Goal: Task Accomplishment & Management: Use online tool/utility

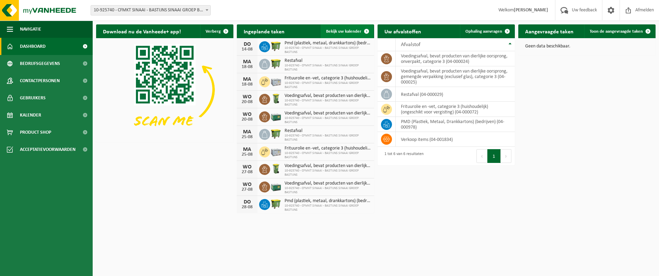
click at [334, 30] on span "Bekijk uw kalender" at bounding box center [343, 31] width 35 height 4
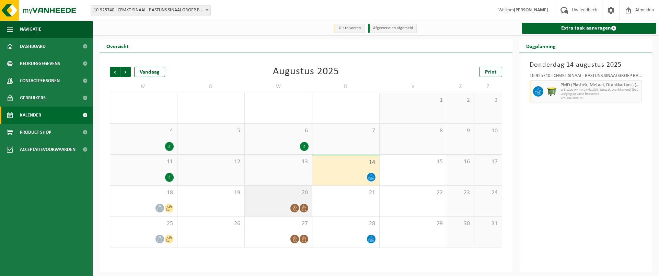
click at [294, 211] on span at bounding box center [294, 208] width 9 height 9
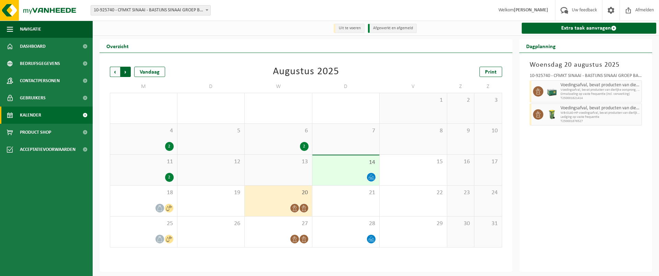
click at [113, 72] on span "Vorige" at bounding box center [115, 72] width 10 height 10
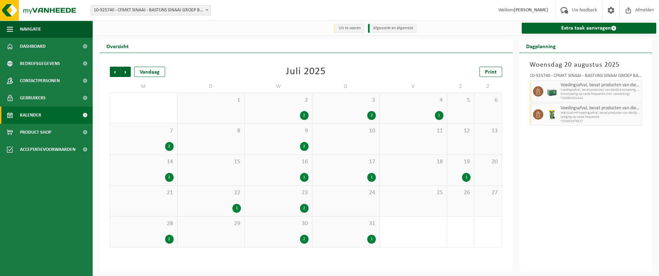
drag, startPoint x: 313, startPoint y: 207, endPoint x: 308, endPoint y: 206, distance: 4.9
click at [309, 206] on tr "21 22 1 23 2 24 25 26 27" at bounding box center [306, 200] width 392 height 31
click at [302, 204] on div "2" at bounding box center [304, 208] width 9 height 9
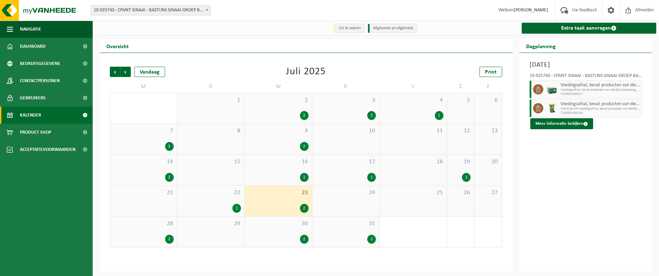
click at [300, 240] on div "2" at bounding box center [278, 238] width 60 height 9
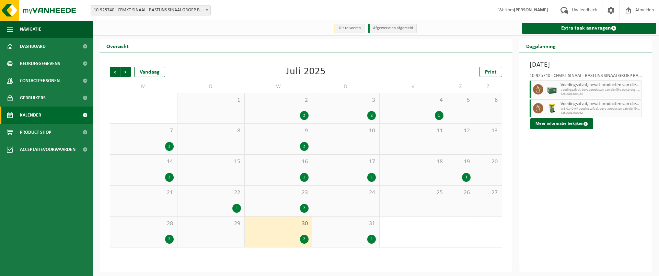
click at [369, 240] on div "1" at bounding box center [371, 238] width 9 height 9
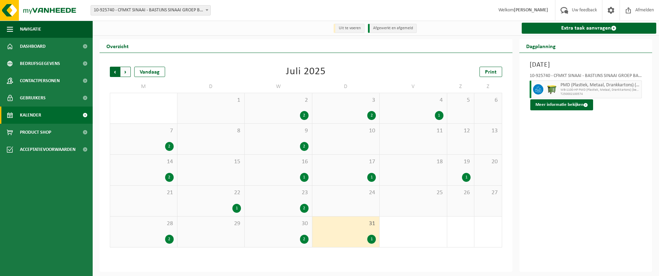
click at [126, 71] on span "Volgende" at bounding box center [125, 72] width 10 height 10
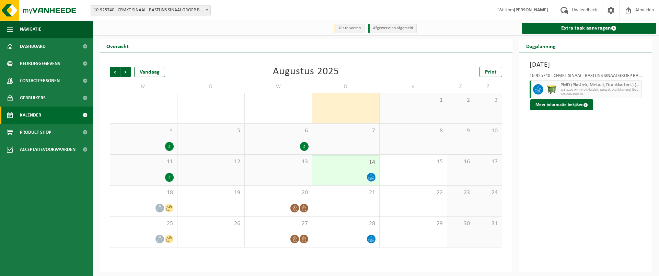
click at [289, 140] on div "6 2" at bounding box center [278, 139] width 67 height 31
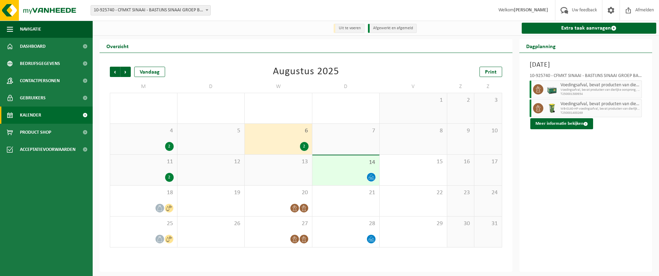
click at [296, 170] on div "13" at bounding box center [278, 169] width 67 height 31
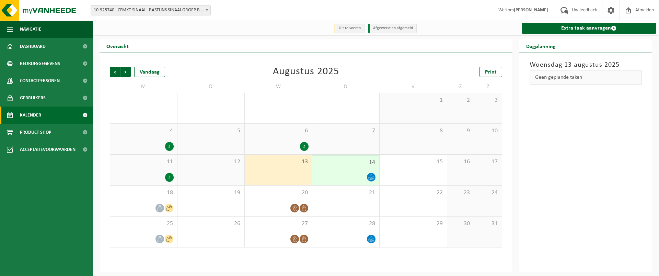
click at [173, 179] on div "2" at bounding box center [169, 177] width 9 height 9
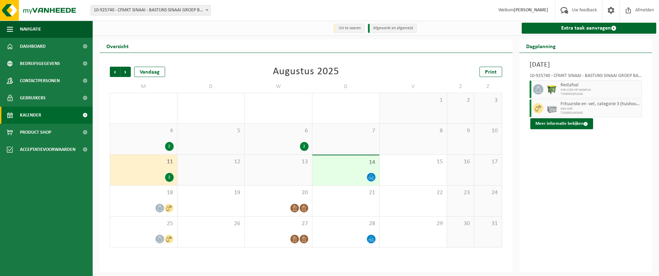
click at [281, 170] on div "13" at bounding box center [278, 169] width 67 height 31
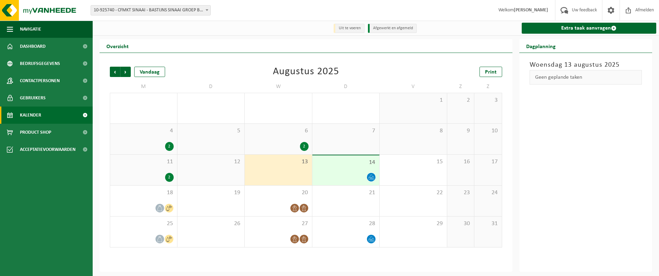
click at [370, 177] on icon at bounding box center [371, 177] width 6 height 6
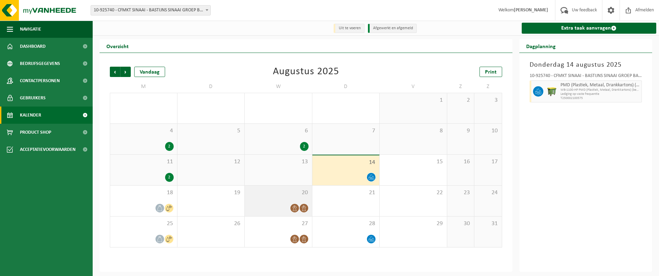
click at [292, 205] on span at bounding box center [294, 208] width 9 height 9
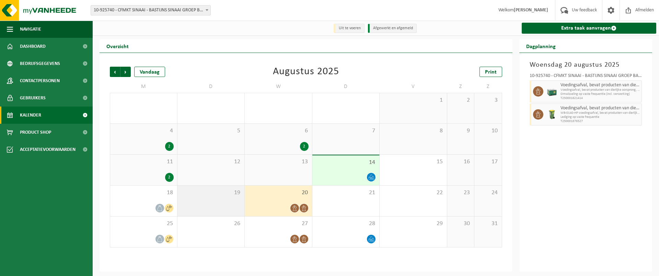
click at [220, 202] on div "19" at bounding box center [210, 200] width 67 height 31
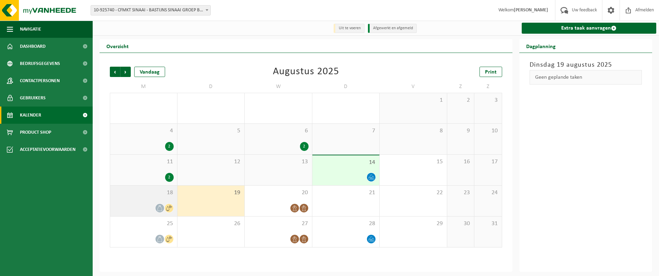
click at [152, 205] on div at bounding box center [144, 207] width 60 height 9
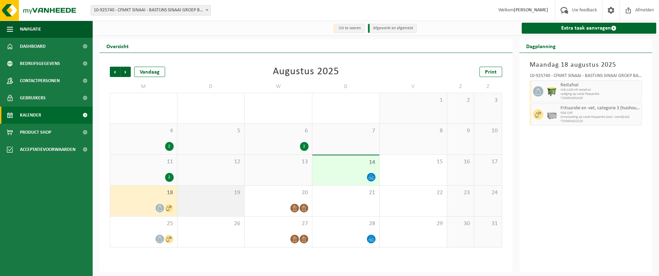
click at [201, 200] on div "19" at bounding box center [210, 200] width 67 height 31
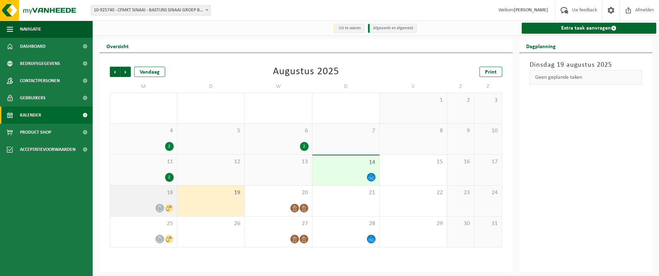
click at [149, 206] on div at bounding box center [144, 207] width 60 height 9
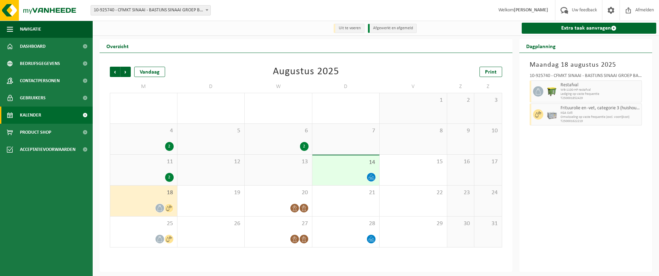
click at [578, 22] on div "Extra taak aanvragen" at bounding box center [589, 28] width 142 height 15
click at [577, 26] on link "Extra taak aanvragen" at bounding box center [589, 28] width 135 height 11
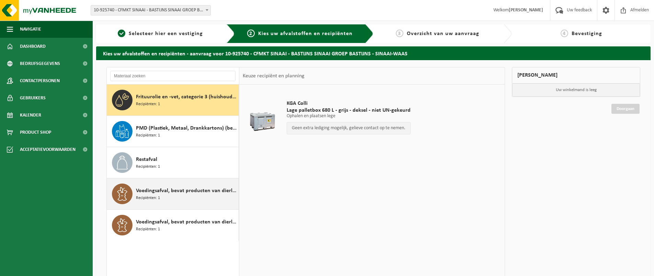
click at [179, 197] on div "Voedingsafval, bevat producten van dierlijke oorsprong, gemengde verpakking (ex…" at bounding box center [186, 193] width 101 height 21
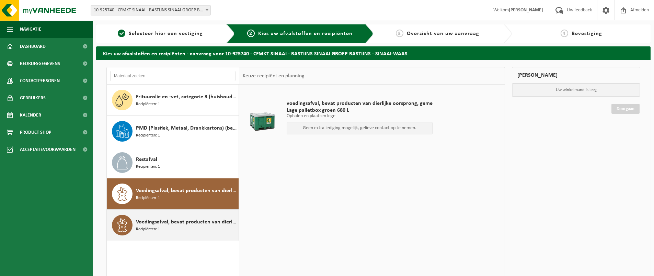
click at [178, 218] on span "Voedingsafval, bevat producten van dierlijke oorsprong, onverpakt, categorie 3" at bounding box center [186, 222] width 101 height 8
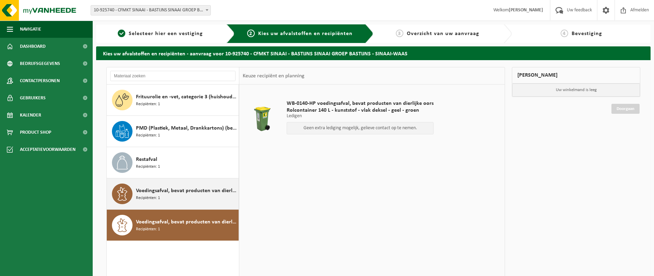
click at [180, 202] on div "Voedingsafval, bevat producten van dierlijke oorsprong, gemengde verpakking (ex…" at bounding box center [186, 193] width 101 height 21
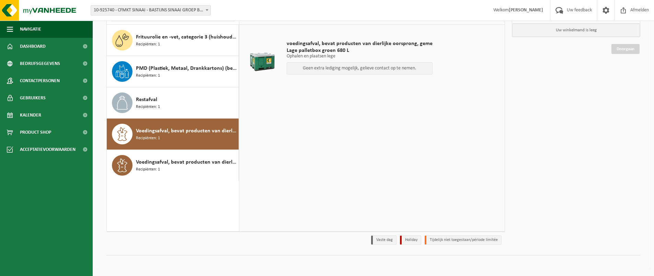
scroll to position [2, 0]
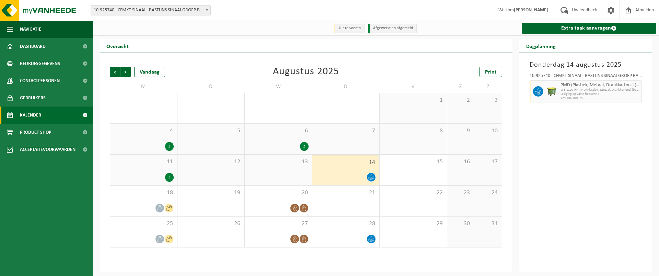
click at [301, 146] on div "2" at bounding box center [304, 146] width 9 height 9
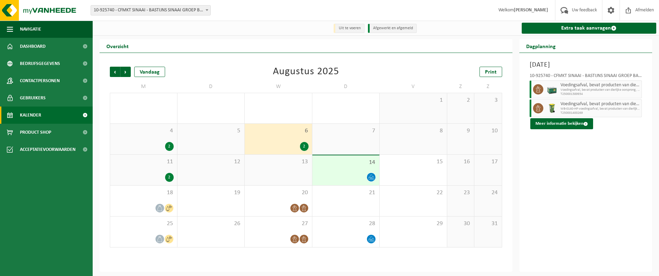
click at [305, 148] on div "2" at bounding box center [304, 146] width 9 height 9
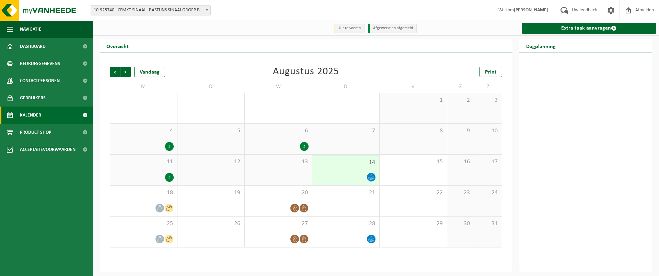
click at [305, 148] on div "2" at bounding box center [304, 146] width 9 height 9
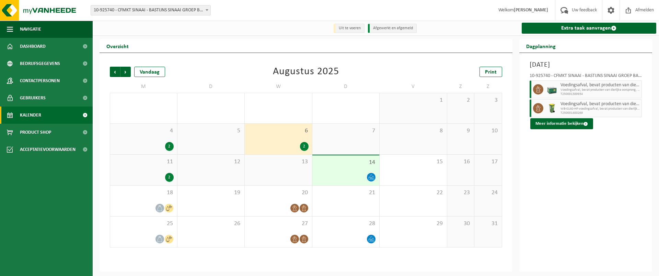
click at [299, 177] on div "13" at bounding box center [278, 169] width 67 height 31
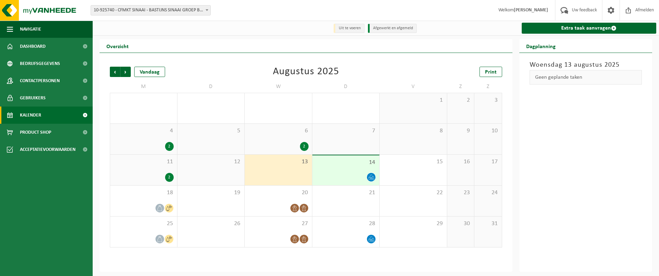
click at [294, 140] on div "6 2" at bounding box center [278, 139] width 67 height 31
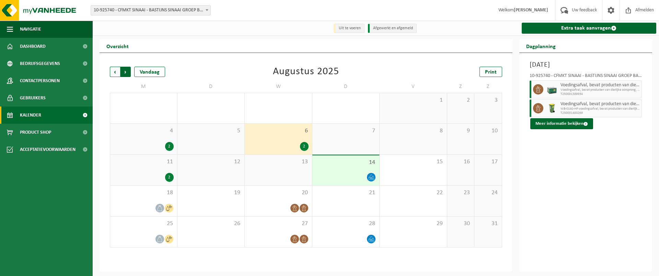
click at [115, 71] on span "Vorige" at bounding box center [115, 72] width 10 height 10
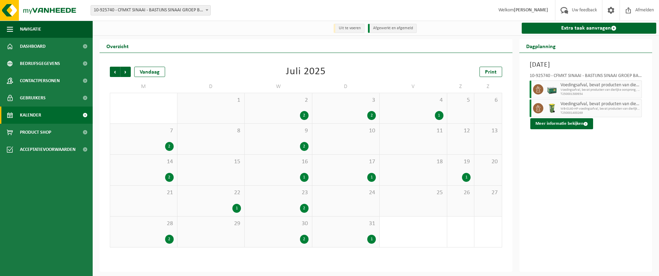
click at [115, 71] on span "Vorige" at bounding box center [115, 72] width 10 height 10
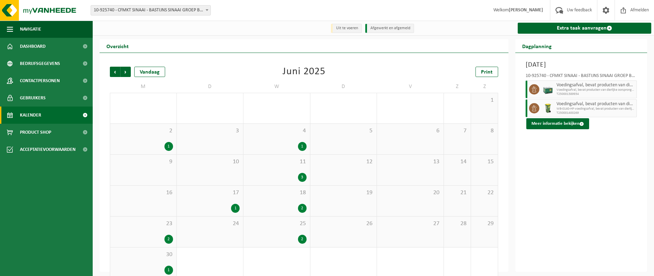
click at [292, 138] on div "4 1" at bounding box center [276, 139] width 67 height 31
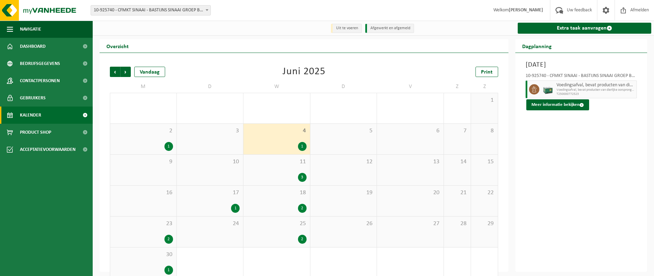
click at [299, 174] on div "3" at bounding box center [302, 177] width 9 height 9
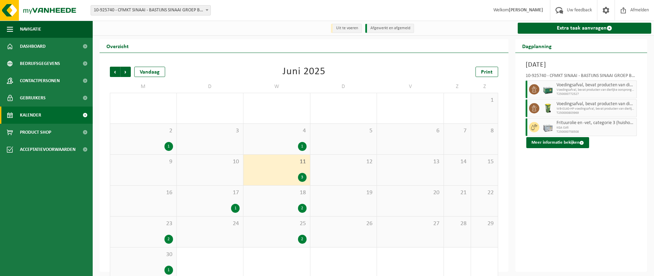
scroll to position [10, 0]
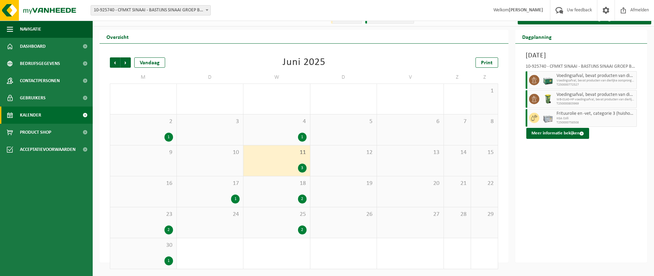
click at [292, 173] on div "11 3" at bounding box center [276, 160] width 67 height 31
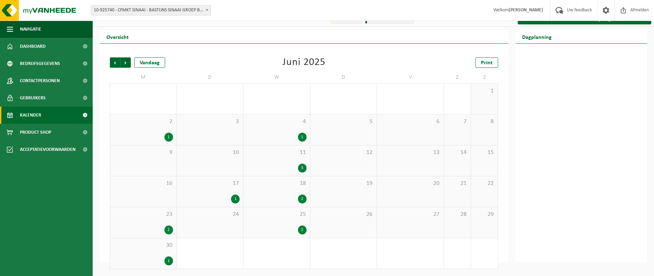
click at [303, 184] on span "18" at bounding box center [277, 184] width 60 height 8
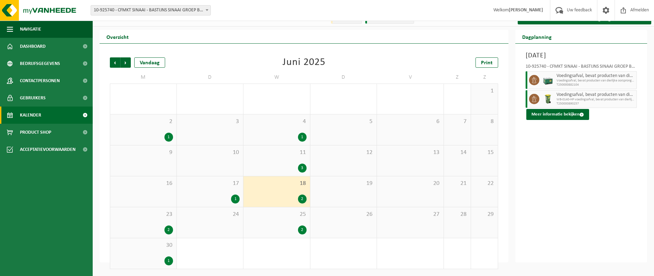
click at [293, 221] on div "25 2" at bounding box center [276, 222] width 67 height 31
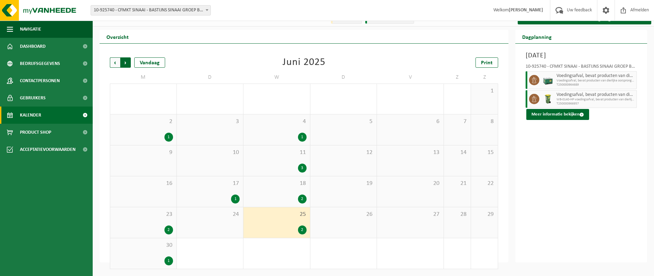
click at [114, 60] on span "Vorige" at bounding box center [115, 62] width 10 height 10
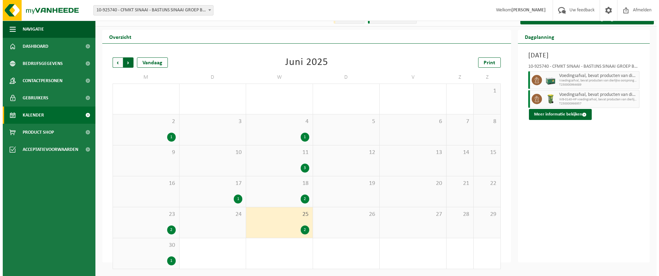
scroll to position [0, 0]
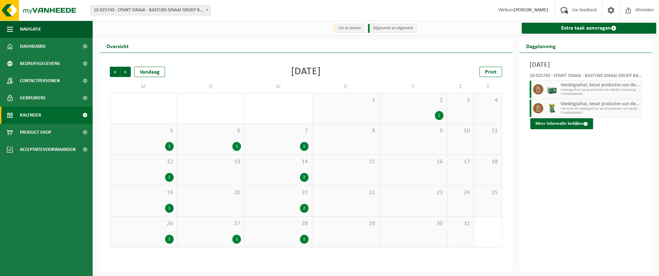
click at [120, 62] on div "Vorige Volgende Vandaag Mei 2025 Print M D W D V Z Z 28 1 29 30 1 1 2 1 3 4 5 1…" at bounding box center [305, 157] width 399 height 194
click at [127, 73] on span "Volgende" at bounding box center [125, 72] width 10 height 10
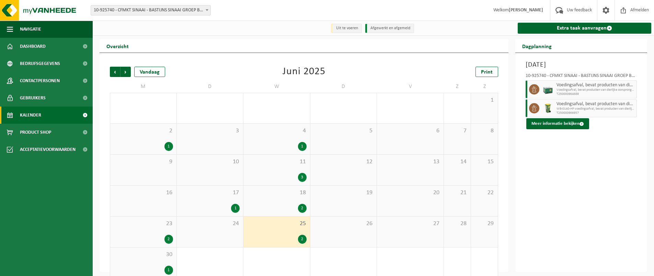
click at [127, 73] on span "Volgende" at bounding box center [125, 72] width 10 height 10
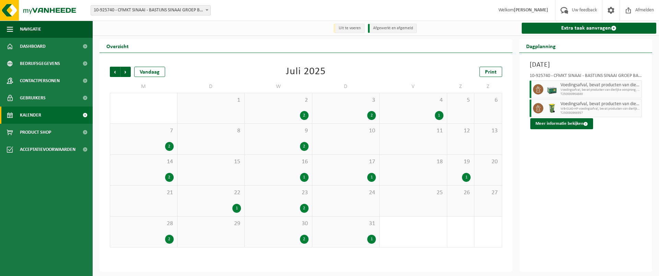
click at [127, 73] on span "Volgende" at bounding box center [125, 72] width 10 height 10
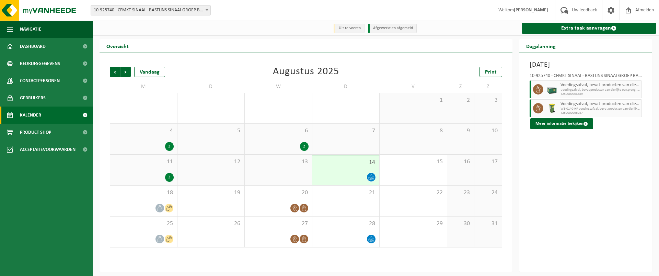
click at [295, 171] on div "13" at bounding box center [278, 169] width 67 height 31
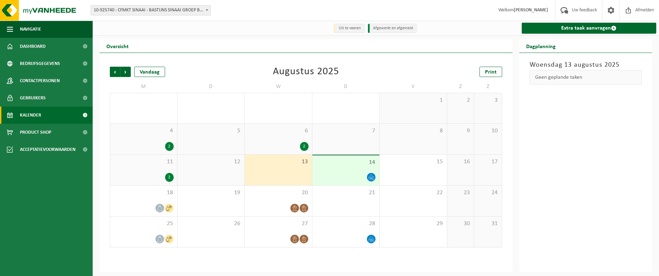
click at [304, 149] on div "2" at bounding box center [304, 146] width 9 height 9
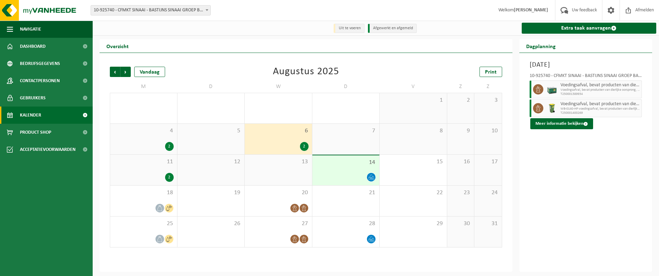
click at [165, 177] on div "2" at bounding box center [169, 177] width 9 height 9
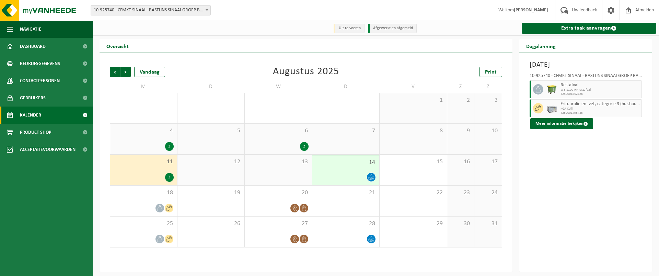
click at [373, 178] on icon at bounding box center [371, 177] width 6 height 6
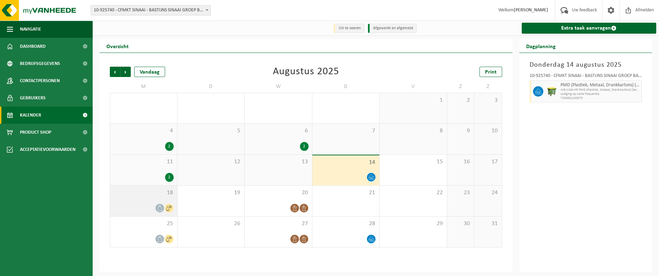
click at [141, 206] on div at bounding box center [144, 207] width 60 height 9
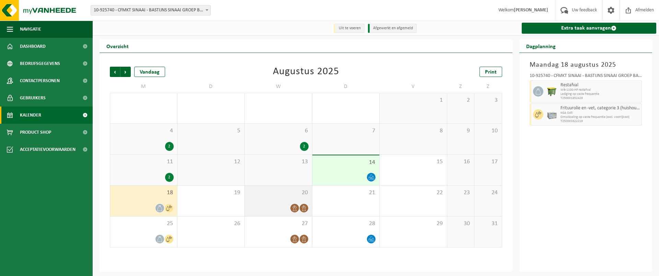
click at [276, 209] on div at bounding box center [278, 207] width 60 height 9
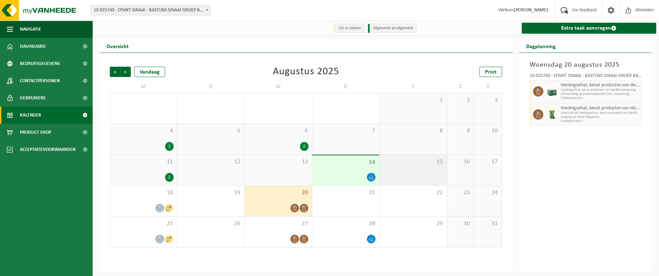
click at [436, 174] on div "15" at bounding box center [413, 169] width 67 height 31
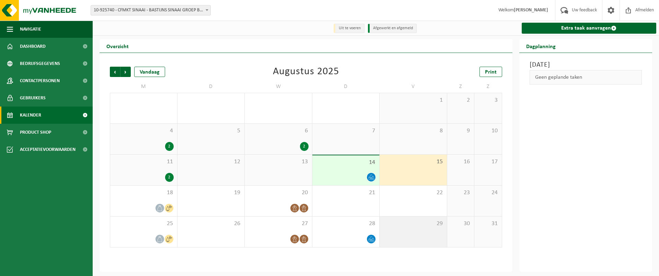
click at [412, 227] on span "29" at bounding box center [413, 224] width 60 height 8
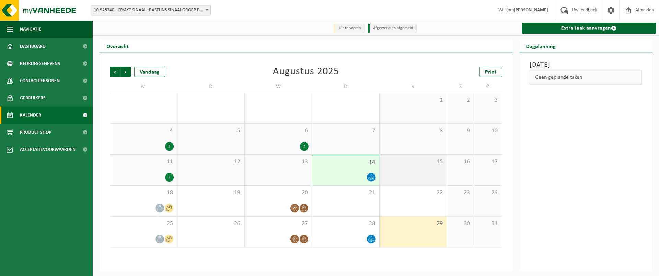
click at [411, 172] on div "15" at bounding box center [413, 169] width 67 height 31
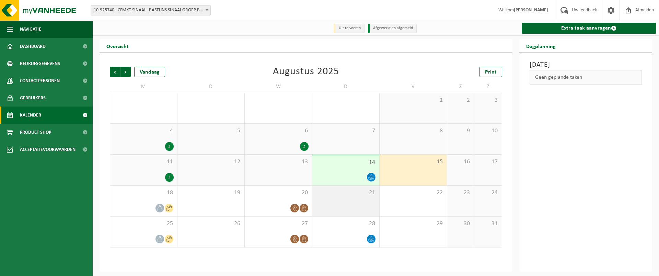
click at [351, 199] on div "21" at bounding box center [345, 200] width 67 height 31
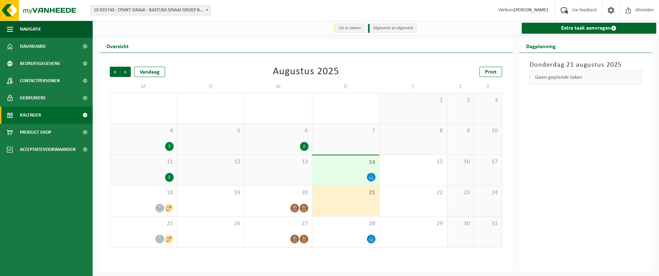
click at [296, 178] on div "13" at bounding box center [278, 169] width 67 height 31
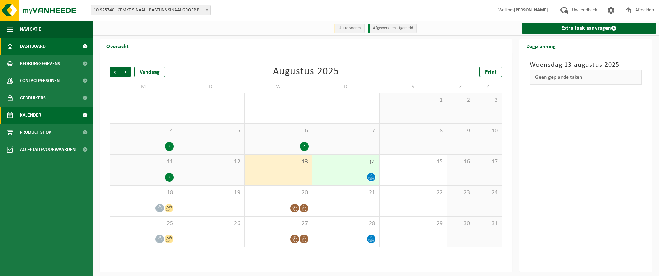
click at [36, 48] on span "Dashboard" at bounding box center [33, 46] width 26 height 17
